Goal: Find specific page/section: Find specific page/section

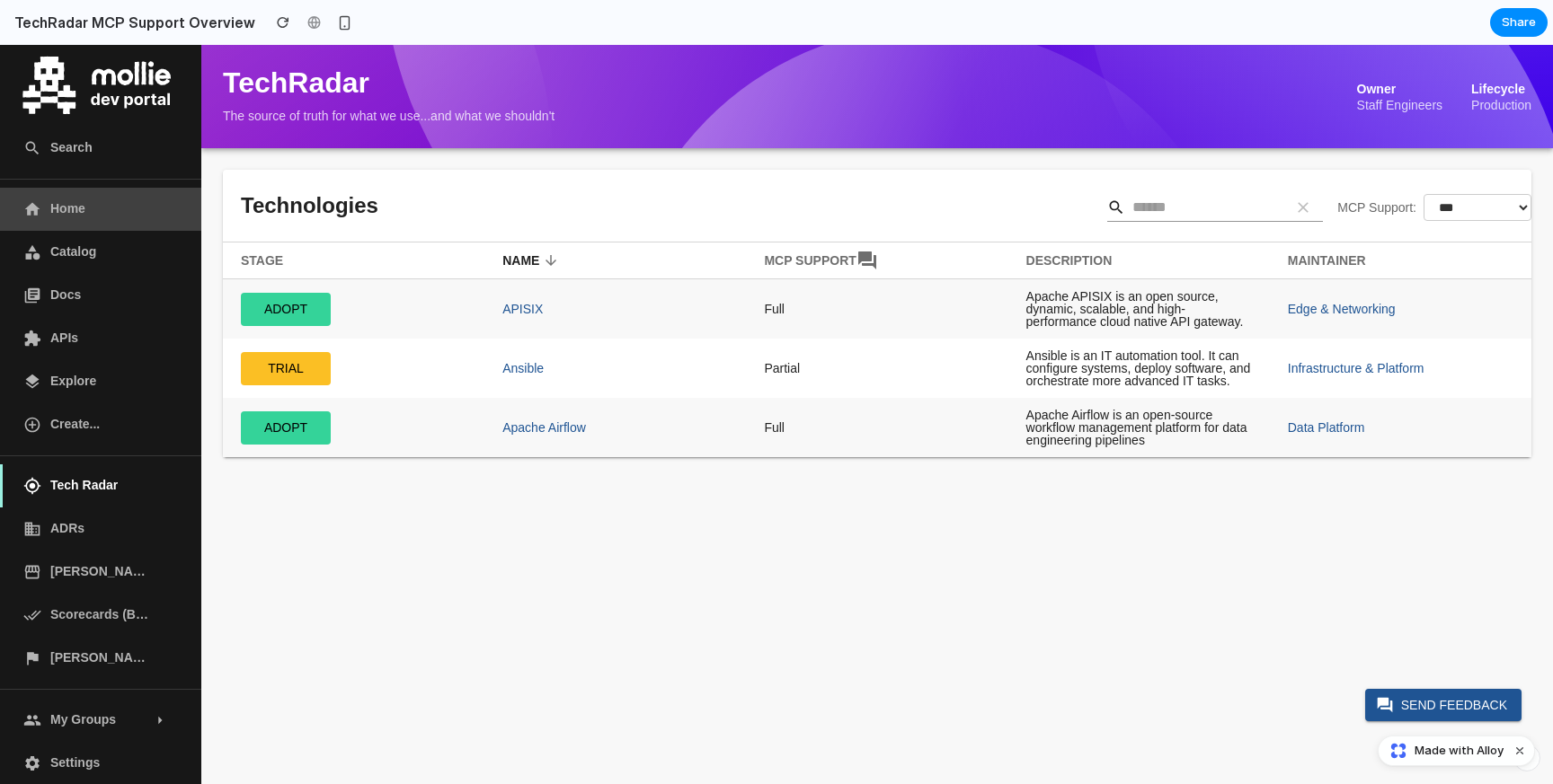
click at [70, 213] on span "Home" at bounding box center [101, 209] width 101 height 20
click at [79, 266] on link "Catalog" at bounding box center [101, 253] width 201 height 43
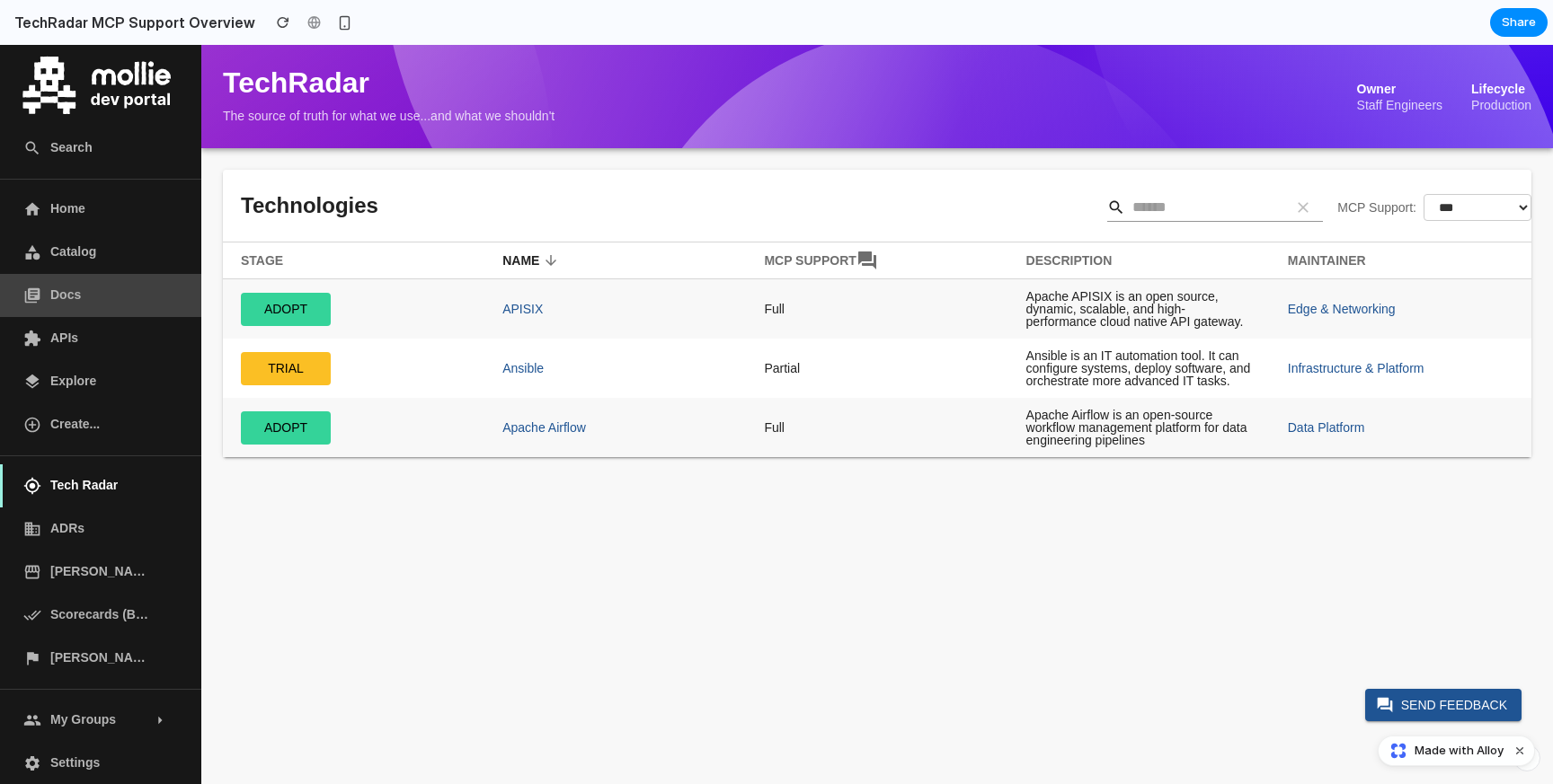
click at [79, 311] on link "Docs" at bounding box center [101, 295] width 201 height 43
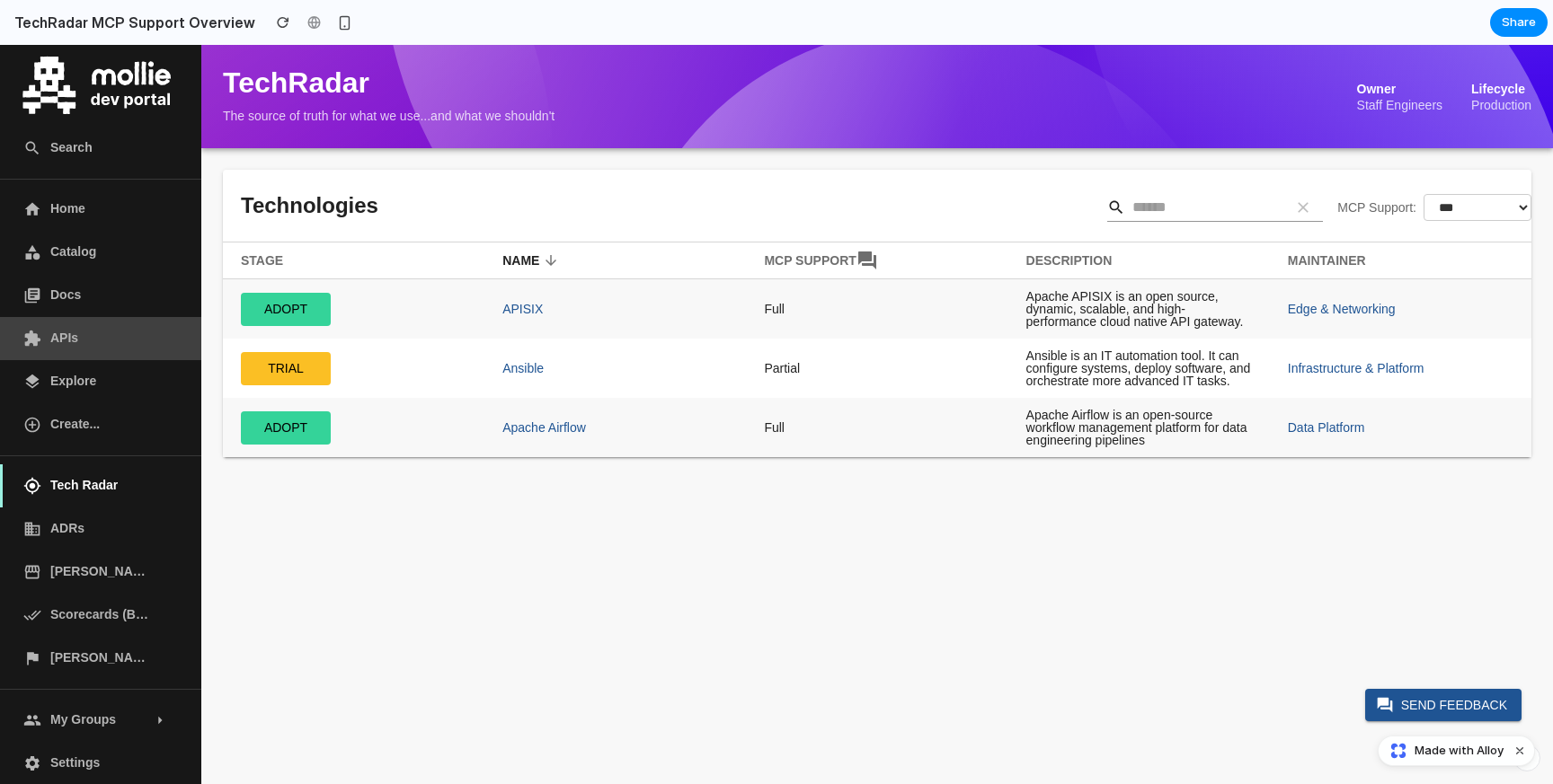
click at [75, 350] on link "APIs" at bounding box center [101, 338] width 201 height 43
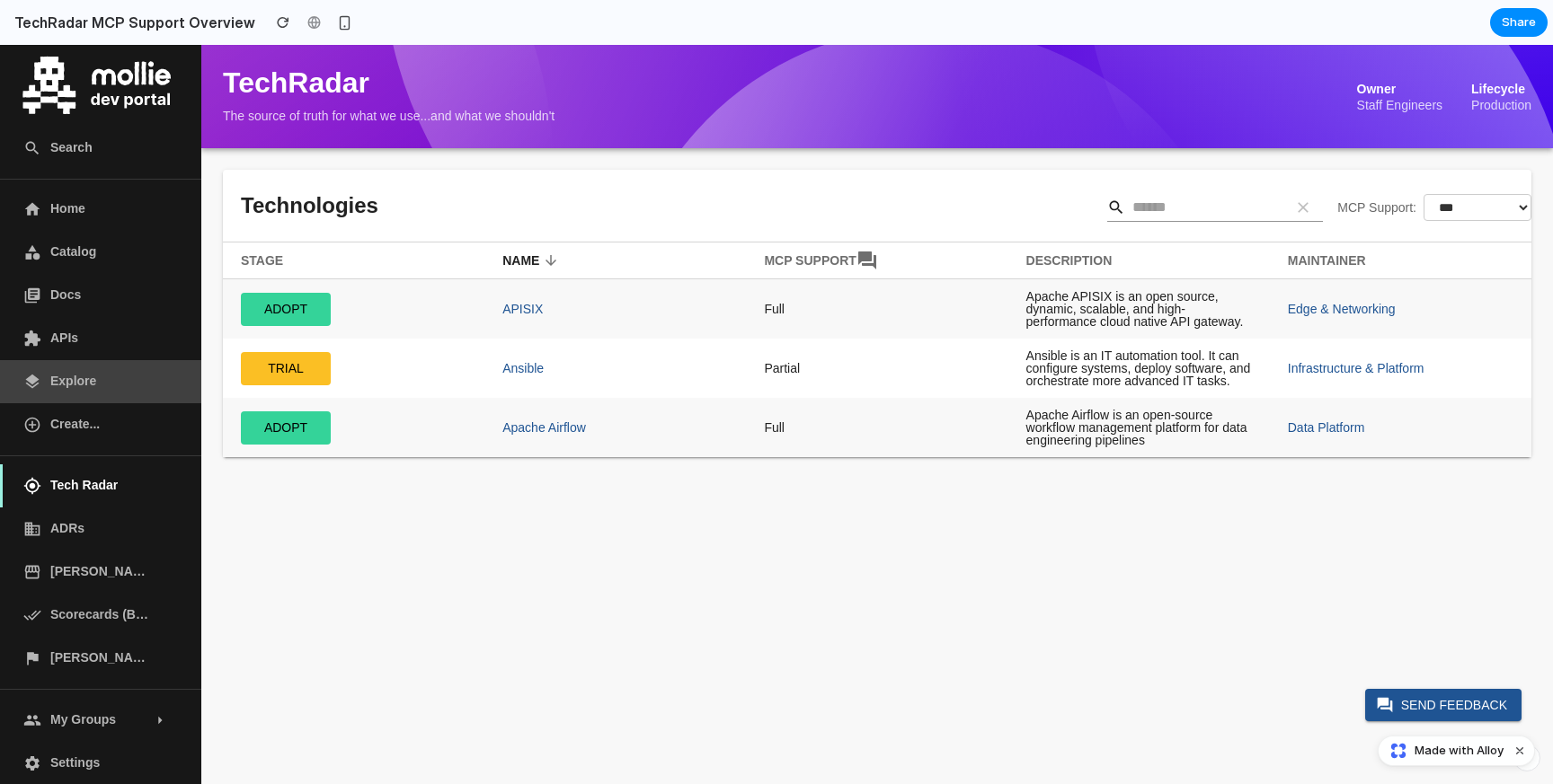
click at [75, 388] on span "Explore" at bounding box center [101, 382] width 101 height 20
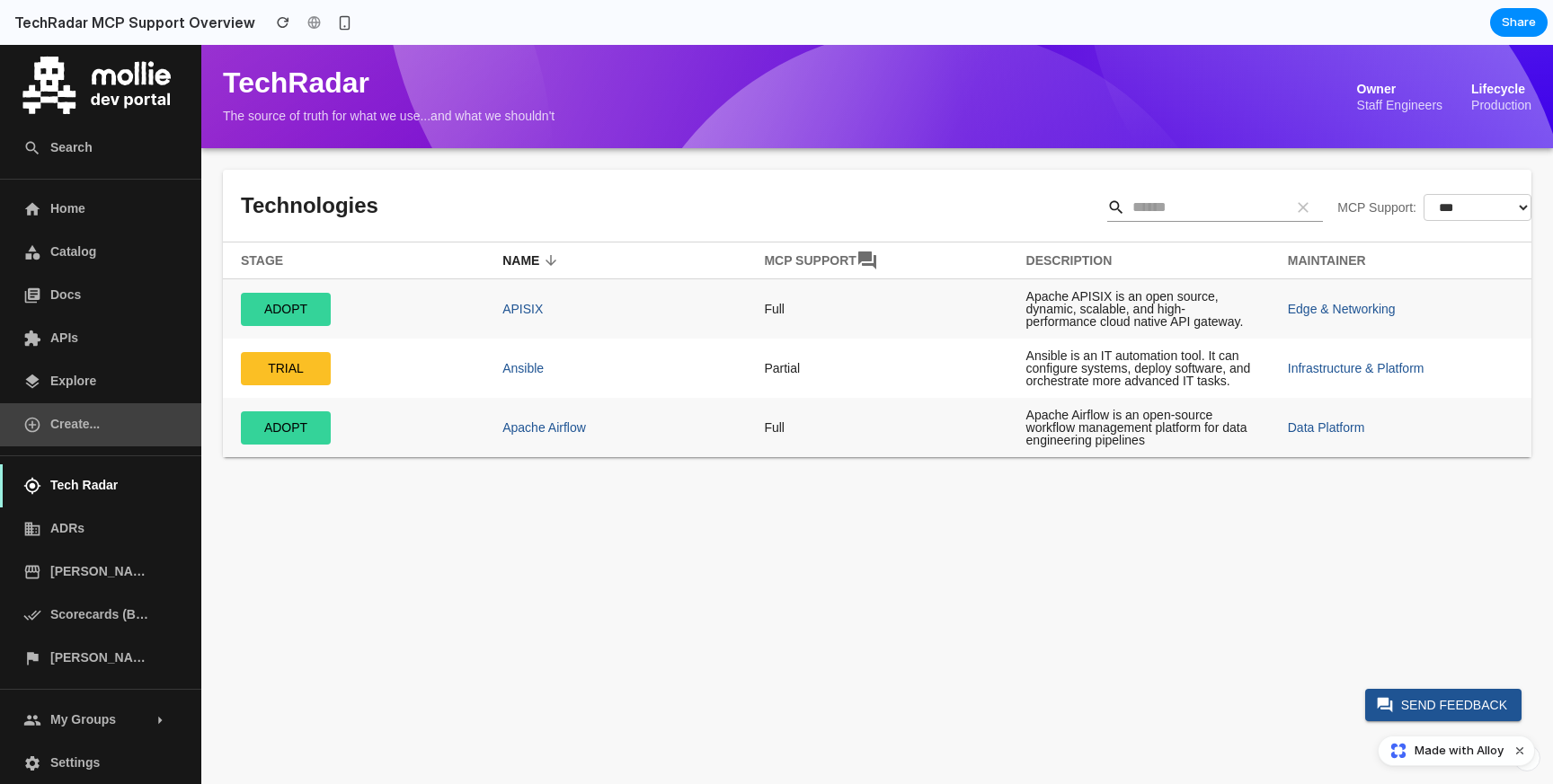
click at [71, 433] on span "Create..." at bounding box center [101, 425] width 101 height 20
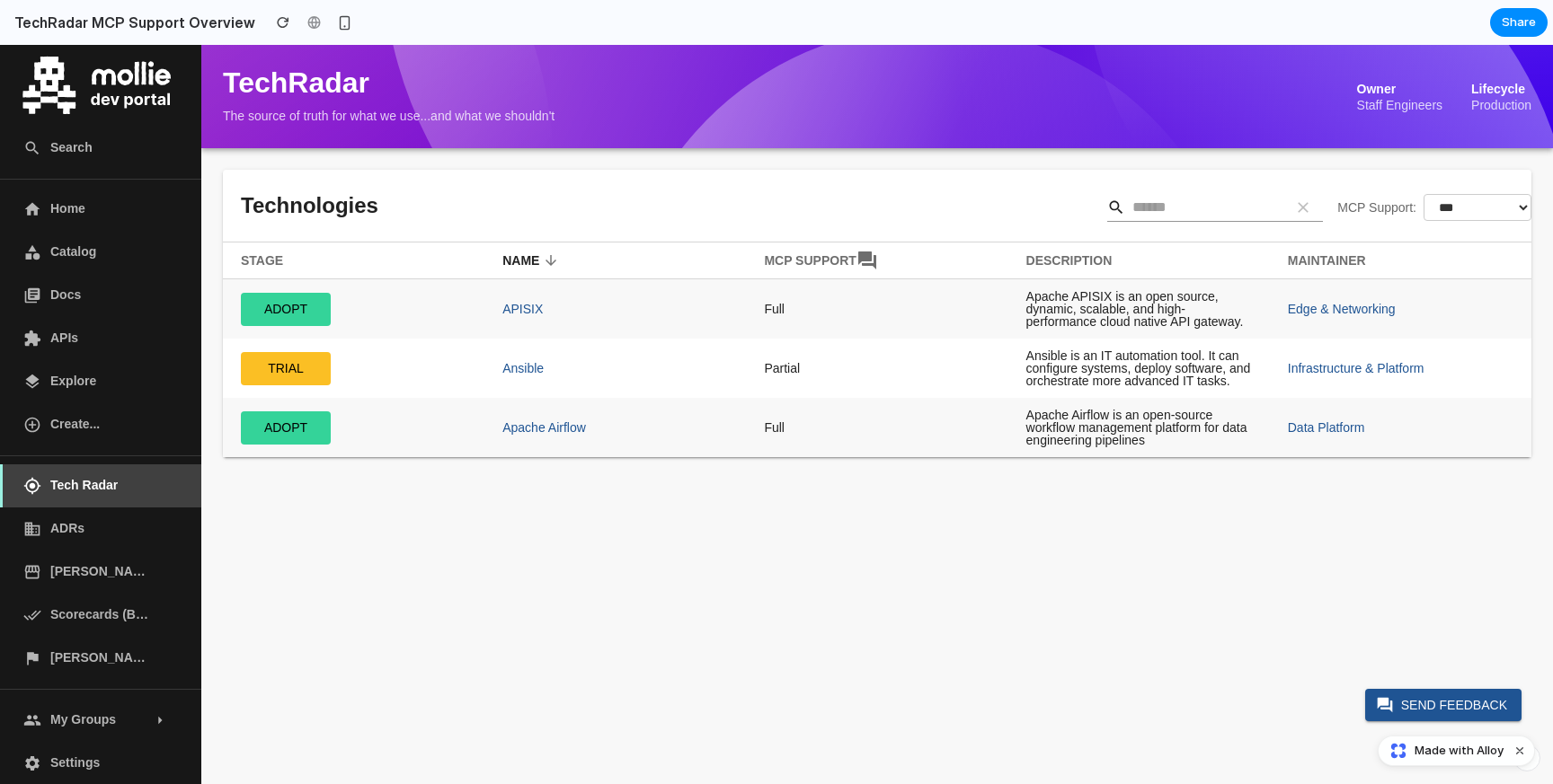
click at [71, 496] on link "Tech Radar" at bounding box center [101, 486] width 201 height 43
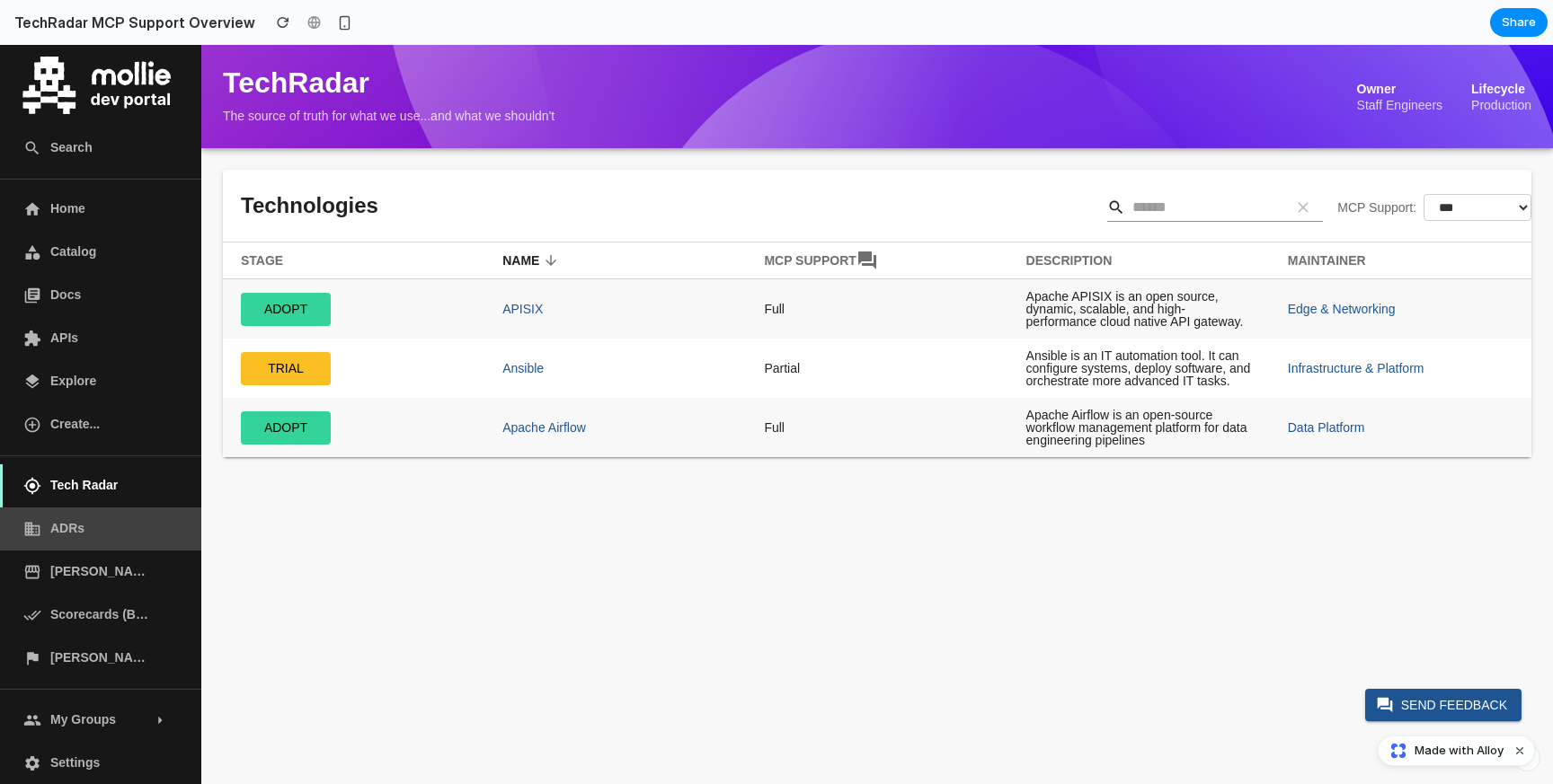
click at [71, 540] on link "ADRs" at bounding box center [101, 529] width 201 height 43
click at [864, 259] on icon at bounding box center [867, 260] width 18 height 18
click at [771, 309] on td "Full" at bounding box center [877, 309] width 261 height 60
click at [774, 373] on td "Partial" at bounding box center [877, 368] width 261 height 59
